Goal: Information Seeking & Learning: Understand process/instructions

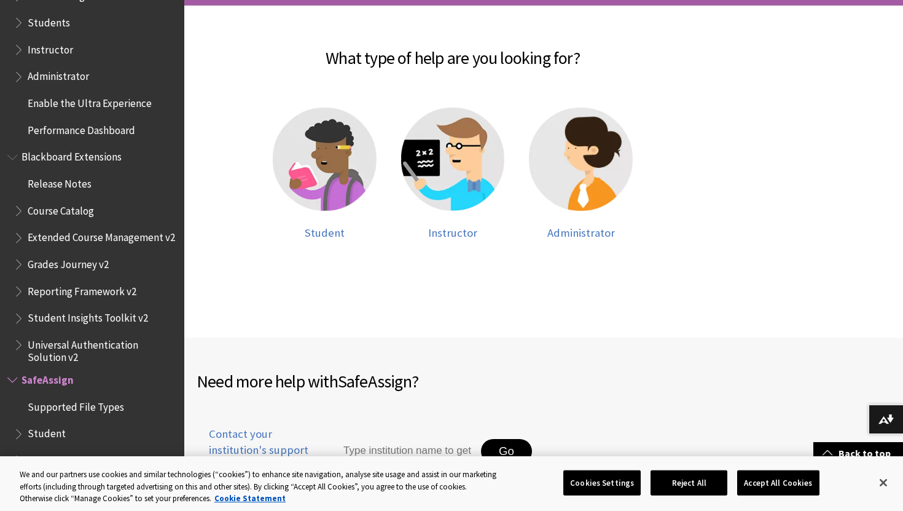
scroll to position [183, 0]
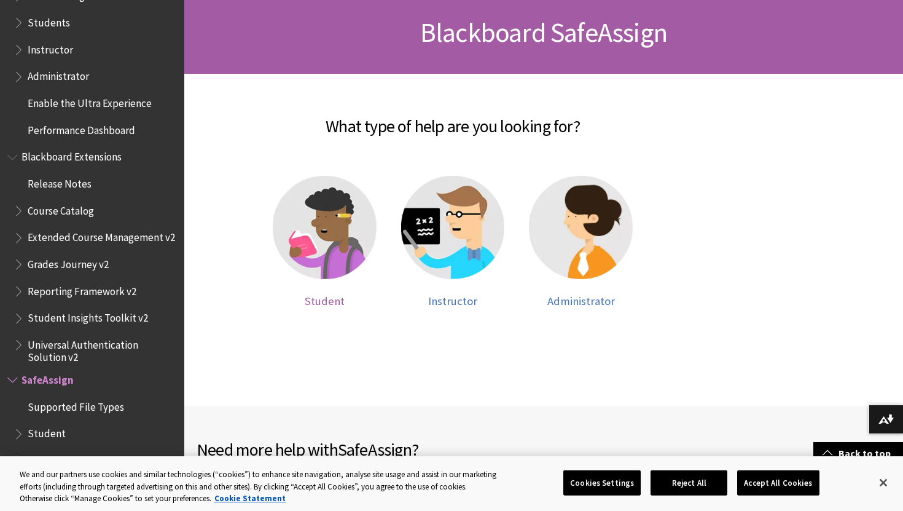
click at [310, 241] on img at bounding box center [325, 228] width 104 height 104
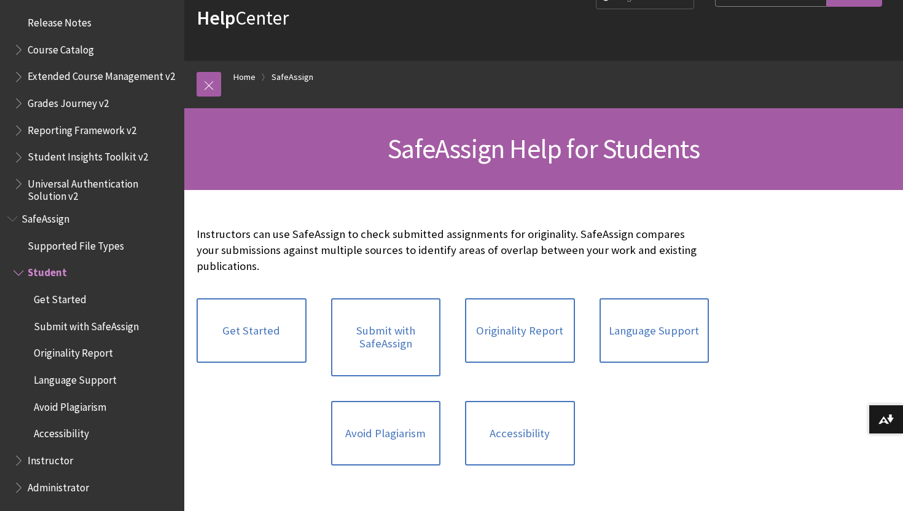
scroll to position [68, 0]
click at [377, 331] on link "Submit with SafeAssign" at bounding box center [386, 336] width 110 height 78
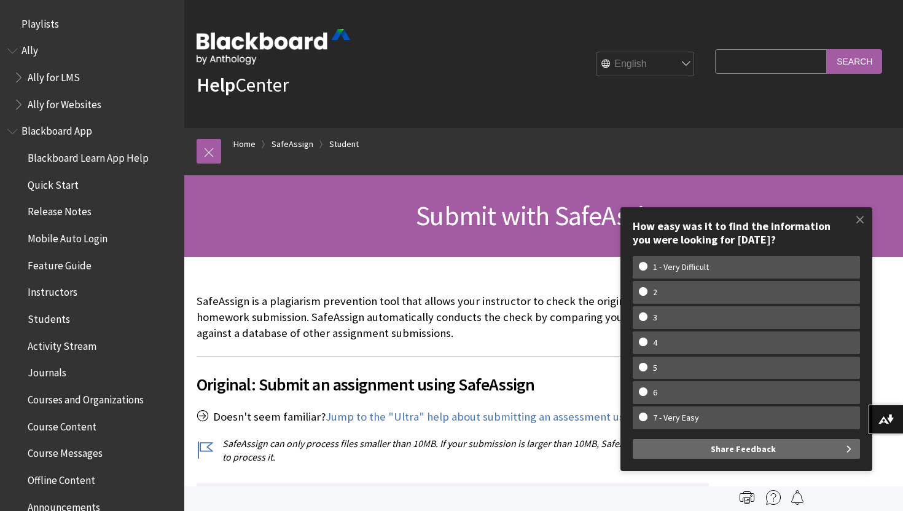
scroll to position [1351, 0]
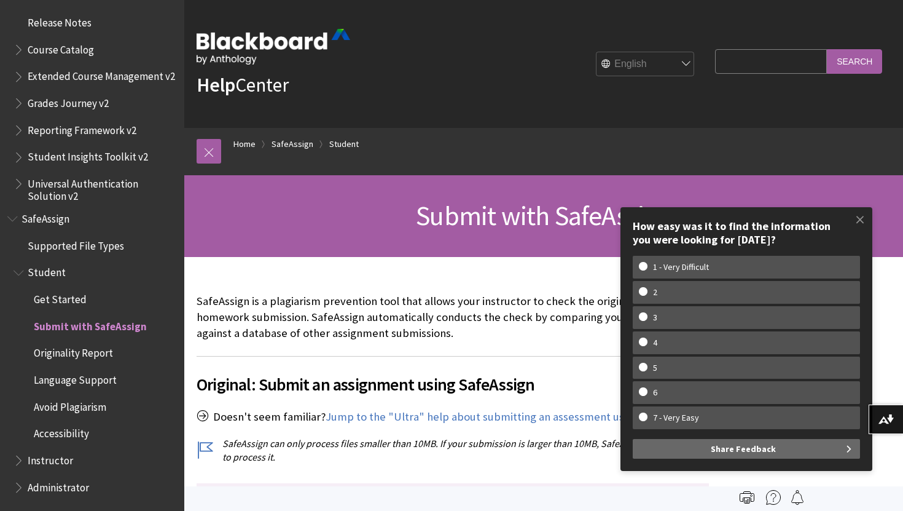
click at [475, 164] on div "Breadcrumb Home SafeAssign Student" at bounding box center [556, 151] width 670 height 47
click at [855, 221] on span at bounding box center [860, 219] width 26 height 26
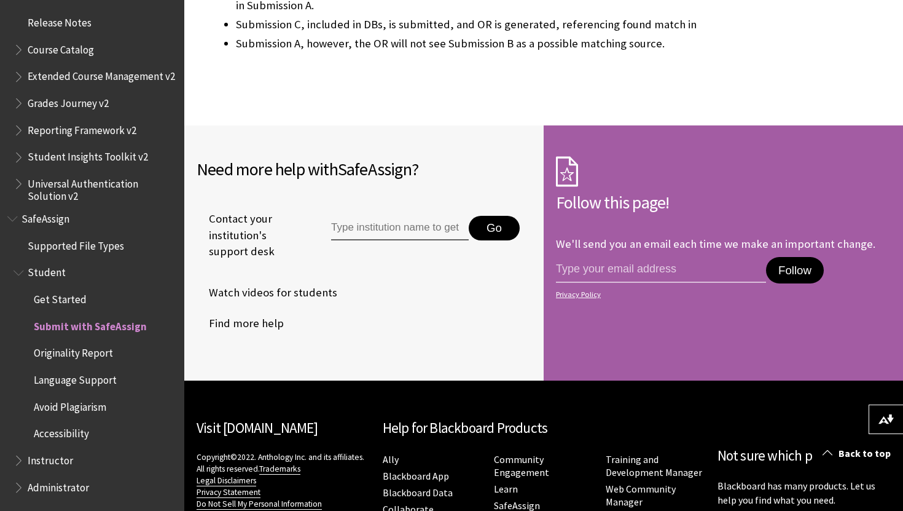
scroll to position [2942, 0]
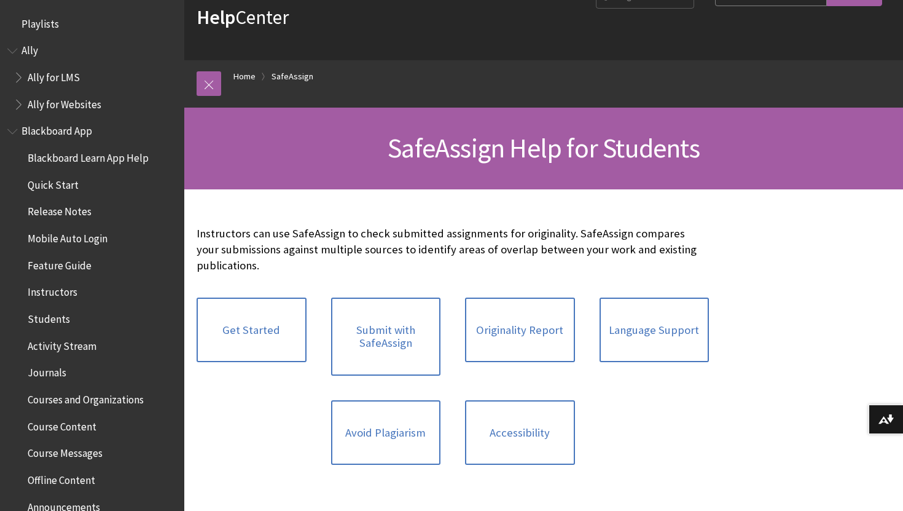
scroll to position [1351, 0]
